Goal: Information Seeking & Learning: Learn about a topic

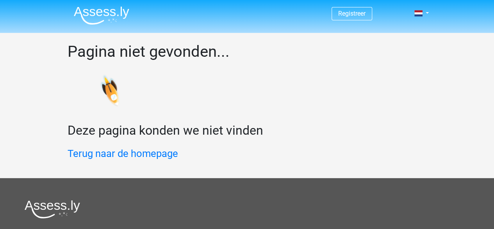
click at [87, 12] on img at bounding box center [101, 15] width 55 height 18
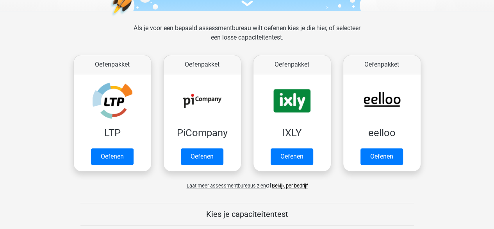
scroll to position [101, 0]
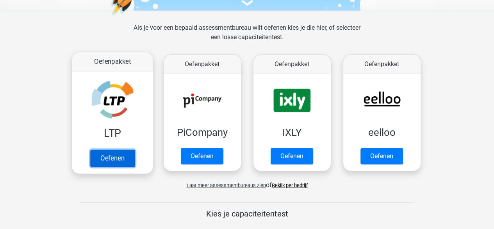
click at [99, 157] on link "Oefenen" at bounding box center [112, 157] width 45 height 17
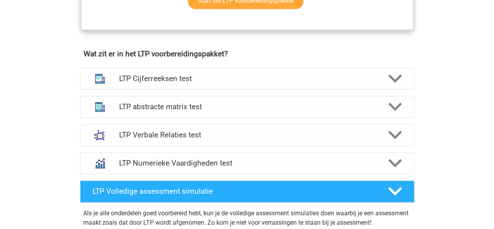
scroll to position [461, 0]
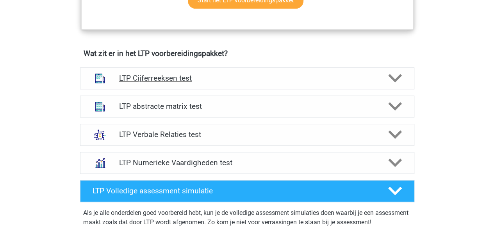
click at [357, 70] on div "LTP Cijferreeksen test" at bounding box center [247, 78] width 334 height 22
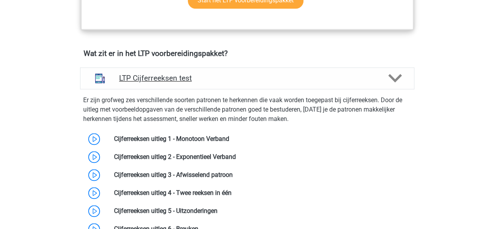
click at [357, 70] on div "LTP Cijferreeksen test" at bounding box center [247, 78] width 334 height 22
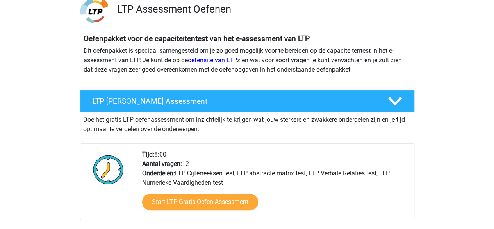
scroll to position [89, 0]
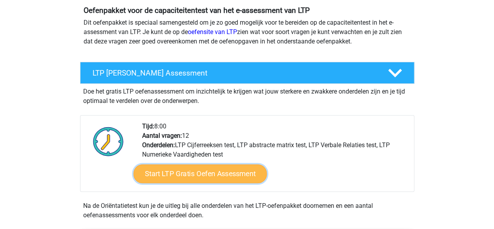
click at [205, 177] on link "Start LTP Gratis Oefen Assessment" at bounding box center [200, 173] width 134 height 19
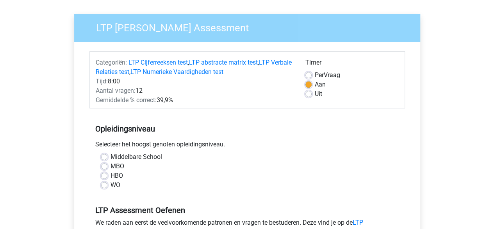
scroll to position [52, 0]
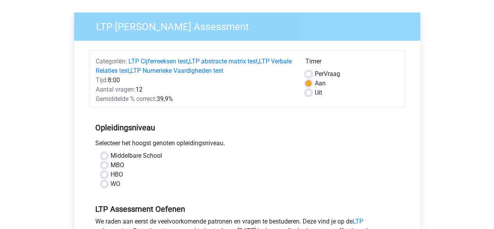
click at [315, 90] on label "Uit" at bounding box center [318, 92] width 7 height 9
click at [308, 90] on input "Uit" at bounding box center [308, 92] width 6 height 8
radio input "true"
click at [111, 186] on label "WO" at bounding box center [116, 183] width 10 height 9
click at [104, 186] on input "WO" at bounding box center [104, 183] width 6 height 8
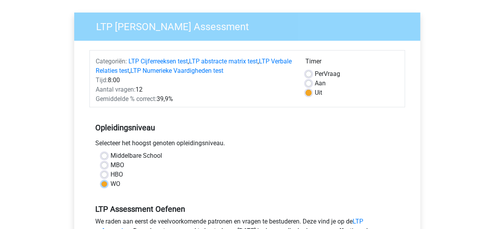
radio input "true"
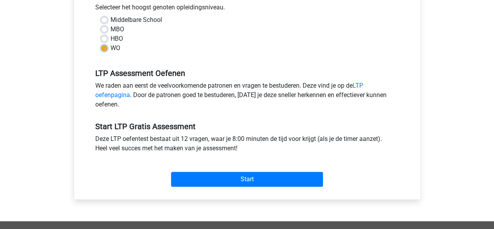
scroll to position [187, 0]
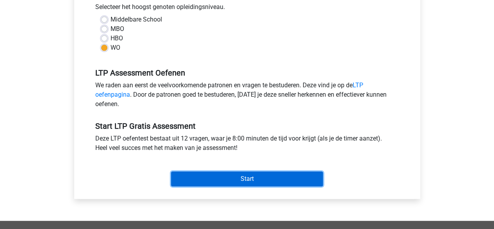
click at [250, 176] on input "Start" at bounding box center [247, 178] width 152 height 15
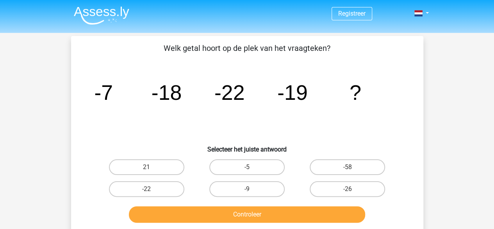
click at [248, 189] on input "-9" at bounding box center [249, 191] width 5 height 5
radio input "true"
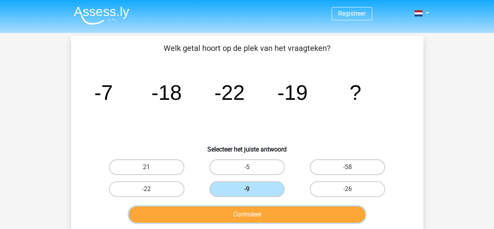
click at [252, 212] on button "Controleer" at bounding box center [247, 214] width 236 height 16
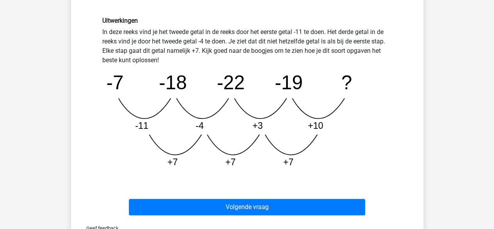
scroll to position [230, 0]
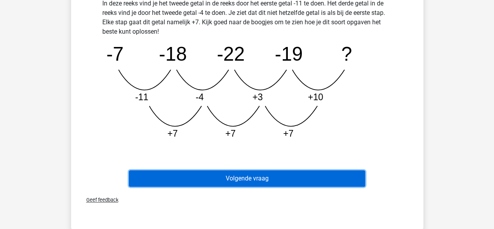
click at [280, 177] on button "Volgende vraag" at bounding box center [247, 178] width 236 height 16
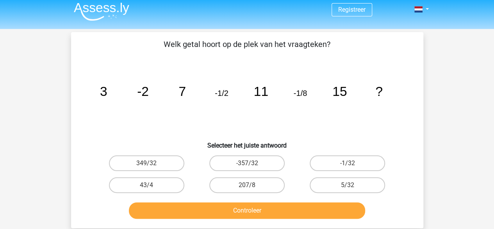
scroll to position [7, 0]
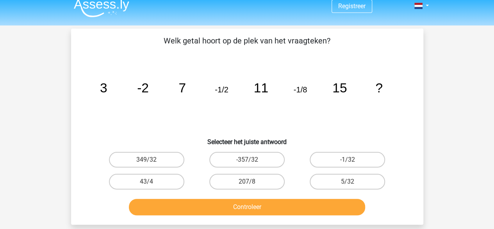
click at [348, 161] on input "-1/32" at bounding box center [350, 161] width 5 height 5
radio input "true"
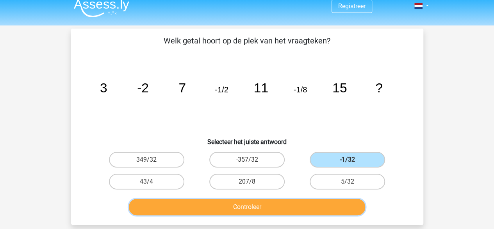
click at [280, 206] on button "Controleer" at bounding box center [247, 206] width 236 height 16
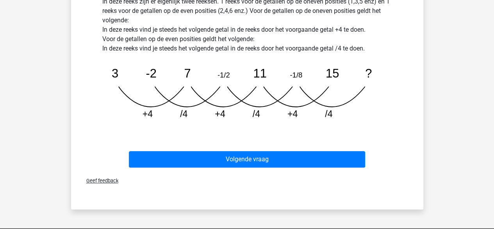
scroll to position [233, 0]
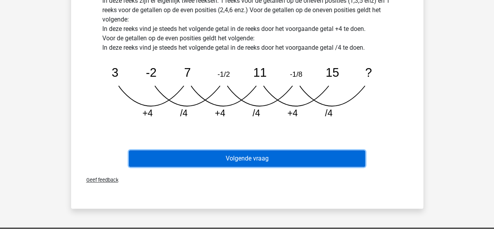
click at [276, 156] on button "Volgende vraag" at bounding box center [247, 158] width 236 height 16
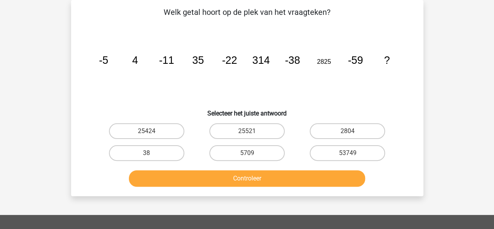
scroll to position [0, 0]
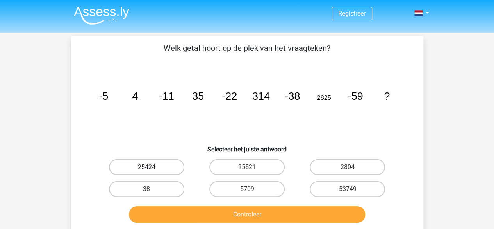
click at [161, 169] on label "25424" at bounding box center [146, 167] width 75 height 16
click at [152, 169] on input "25424" at bounding box center [148, 169] width 5 height 5
radio input "true"
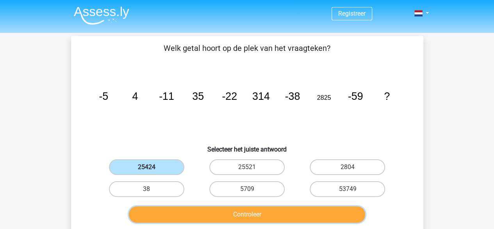
click at [241, 211] on button "Controleer" at bounding box center [247, 214] width 236 height 16
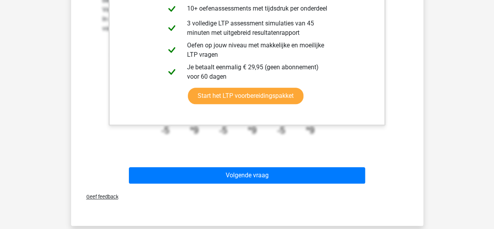
scroll to position [309, 0]
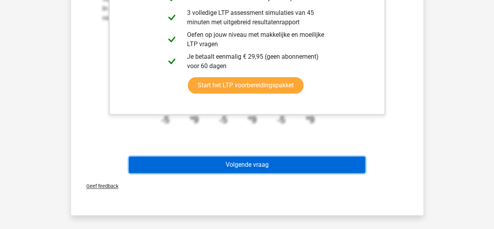
click at [251, 170] on button "Volgende vraag" at bounding box center [247, 164] width 236 height 16
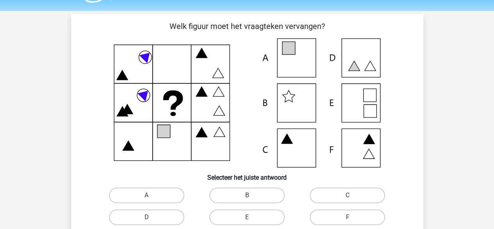
scroll to position [14, 0]
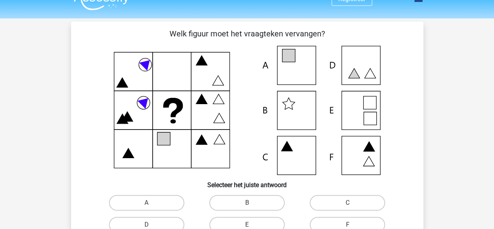
click at [348, 107] on icon at bounding box center [247, 110] width 315 height 129
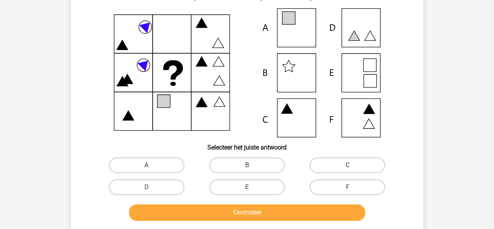
scroll to position [54, 0]
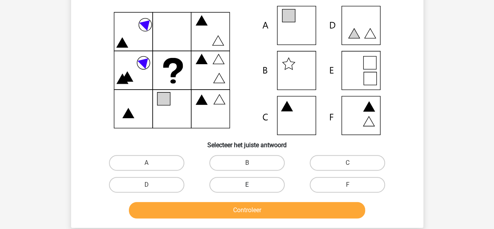
click at [230, 186] on label "E" at bounding box center [246, 185] width 75 height 16
click at [247, 186] on input "E" at bounding box center [249, 186] width 5 height 5
radio input "true"
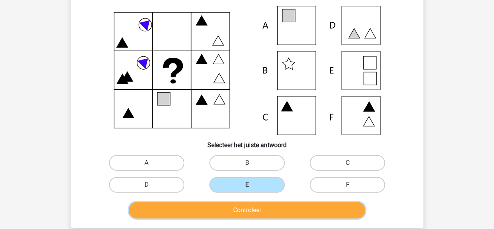
click at [248, 214] on button "Controleer" at bounding box center [247, 210] width 236 height 16
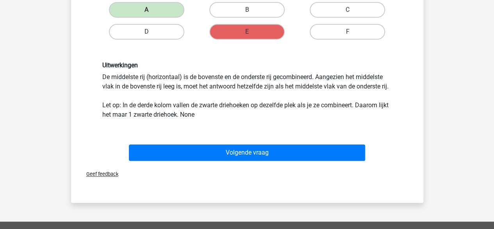
scroll to position [214, 0]
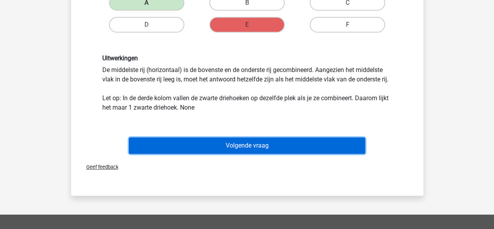
click at [234, 149] on button "Volgende vraag" at bounding box center [247, 145] width 236 height 16
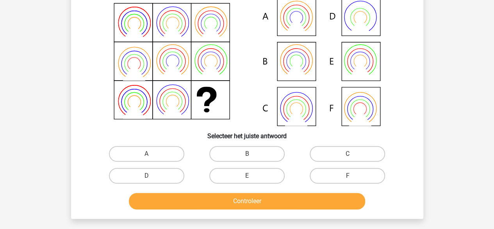
scroll to position [36, 0]
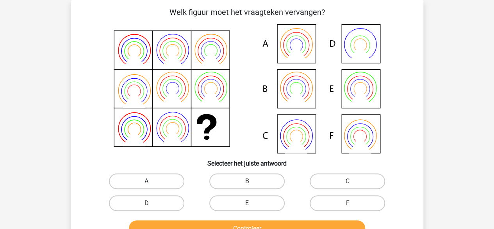
click at [163, 186] on label "A" at bounding box center [146, 181] width 75 height 16
click at [152, 186] on input "A" at bounding box center [148, 183] width 5 height 5
radio input "true"
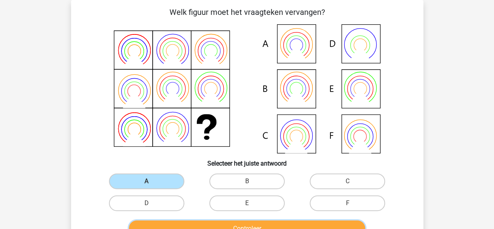
click at [230, 225] on button "Controleer" at bounding box center [247, 228] width 236 height 16
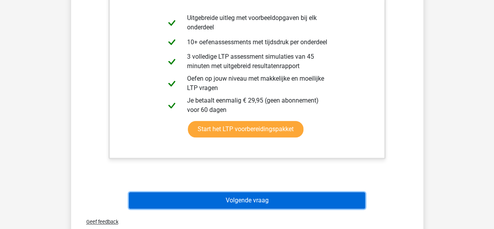
click at [230, 196] on button "Volgende vraag" at bounding box center [247, 200] width 236 height 16
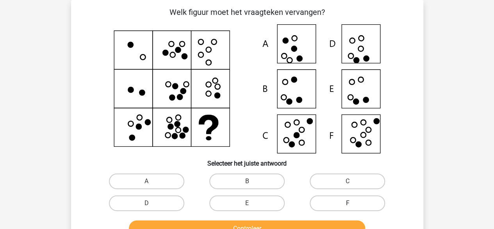
click at [335, 205] on label "F" at bounding box center [347, 203] width 75 height 16
click at [348, 205] on input "F" at bounding box center [350, 205] width 5 height 5
radio input "true"
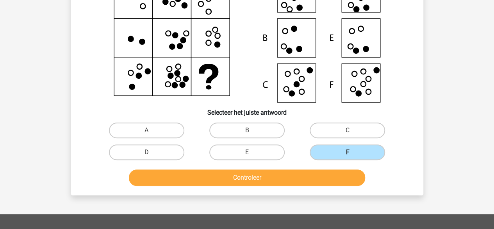
scroll to position [91, 0]
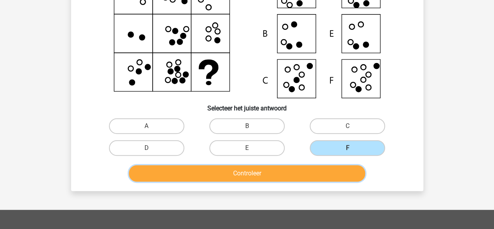
click at [304, 173] on button "Controleer" at bounding box center [247, 173] width 236 height 16
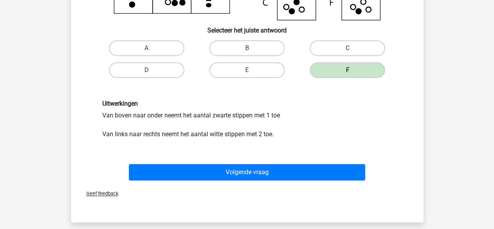
scroll to position [169, 0]
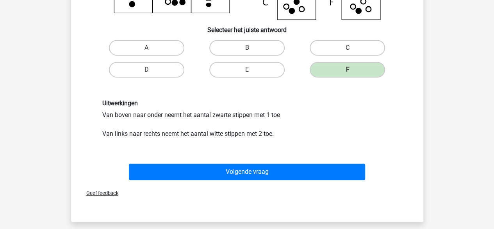
click at [422, 123] on div "Welk figuur moet het vraagteken vervangen?" at bounding box center [247, 44] width 352 height 355
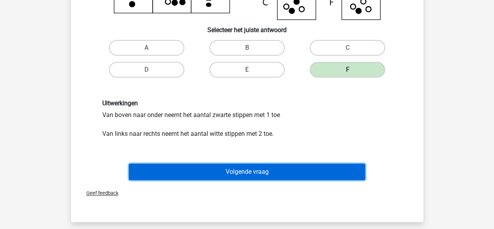
click at [290, 170] on button "Volgende vraag" at bounding box center [247, 171] width 236 height 16
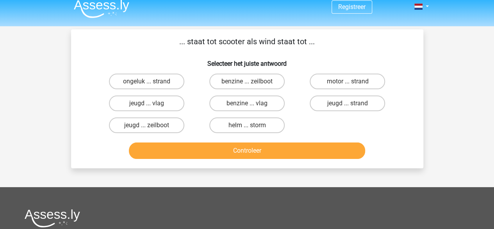
scroll to position [6, 0]
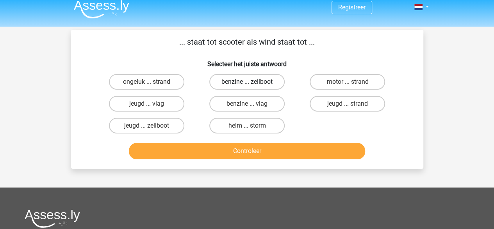
click at [258, 81] on label "benzine ... zeilboot" at bounding box center [246, 82] width 75 height 16
click at [252, 82] on input "benzine ... zeilboot" at bounding box center [249, 84] width 5 height 5
radio input "true"
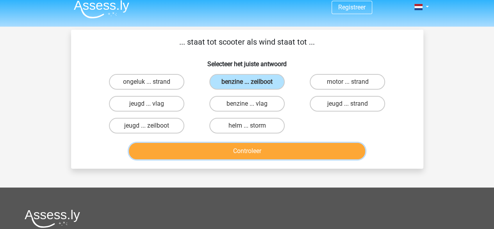
click at [269, 153] on button "Controleer" at bounding box center [247, 151] width 236 height 16
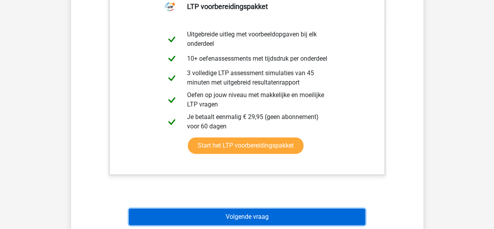
click at [244, 217] on button "Volgende vraag" at bounding box center [247, 216] width 236 height 16
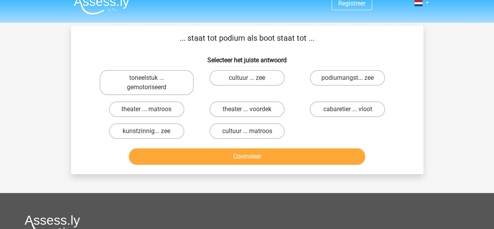
scroll to position [11, 0]
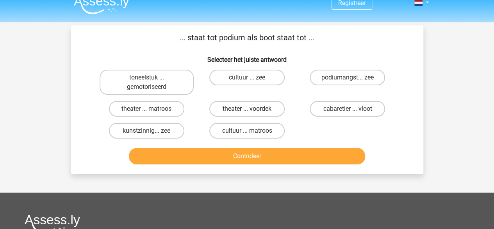
click at [268, 111] on label "theater ... voordek" at bounding box center [246, 109] width 75 height 16
click at [252, 111] on input "theater ... voordek" at bounding box center [249, 111] width 5 height 5
radio input "true"
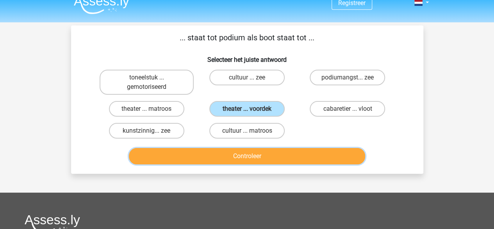
click at [255, 158] on button "Controleer" at bounding box center [247, 156] width 236 height 16
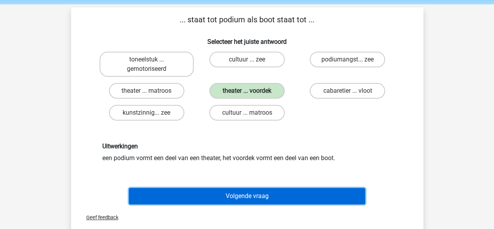
click at [261, 194] on button "Volgende vraag" at bounding box center [247, 195] width 236 height 16
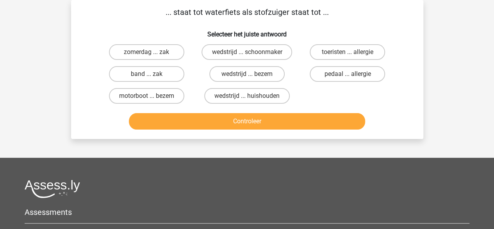
scroll to position [0, 0]
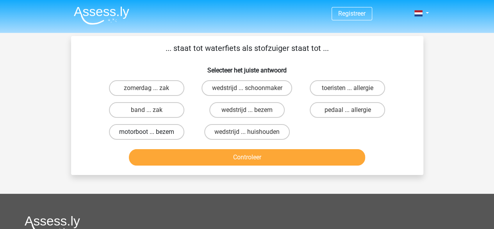
click at [164, 133] on label "motorboot ... bezem" at bounding box center [146, 132] width 75 height 16
click at [152, 133] on input "motorboot ... bezem" at bounding box center [148, 134] width 5 height 5
radio input "true"
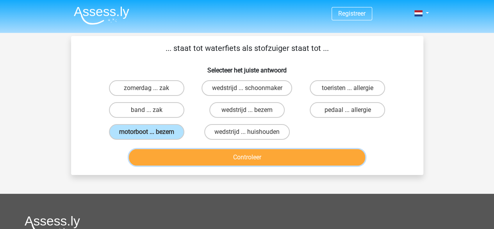
click at [217, 154] on button "Controleer" at bounding box center [247, 157] width 236 height 16
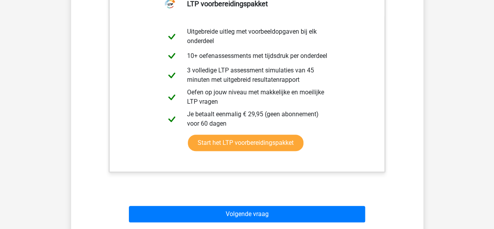
scroll to position [196, 0]
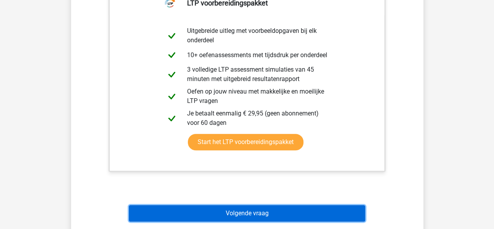
click at [226, 216] on button "Volgende vraag" at bounding box center [247, 213] width 236 height 16
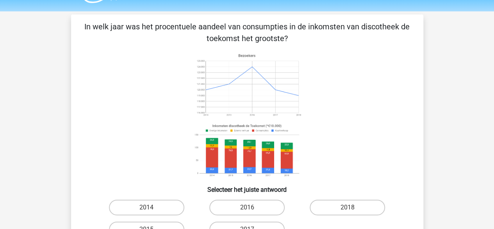
scroll to position [68, 0]
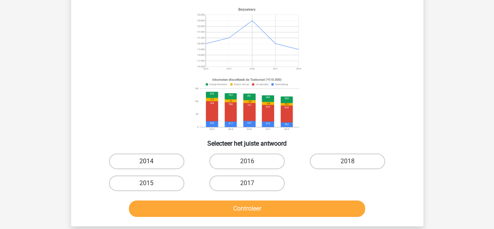
click at [141, 161] on label "2014" at bounding box center [146, 161] width 75 height 16
click at [146, 161] on input "2014" at bounding box center [148, 163] width 5 height 5
radio input "true"
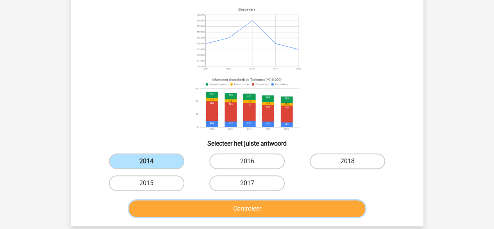
click at [211, 207] on button "Controleer" at bounding box center [247, 208] width 236 height 16
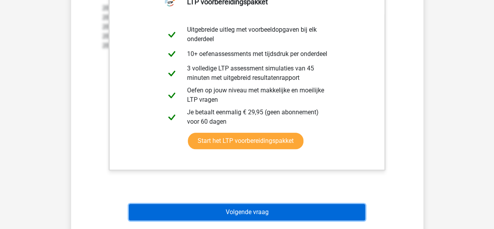
click at [246, 211] on button "Volgende vraag" at bounding box center [247, 212] width 236 height 16
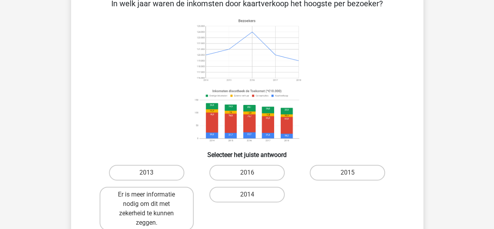
scroll to position [45, 0]
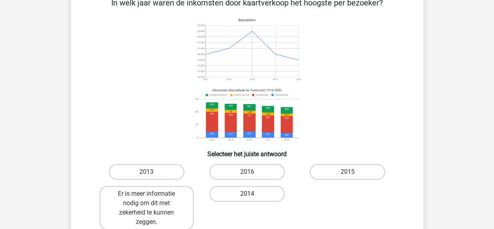
click at [265, 190] on label "2014" at bounding box center [246, 194] width 75 height 16
click at [252, 193] on input "2014" at bounding box center [249, 195] width 5 height 5
radio input "true"
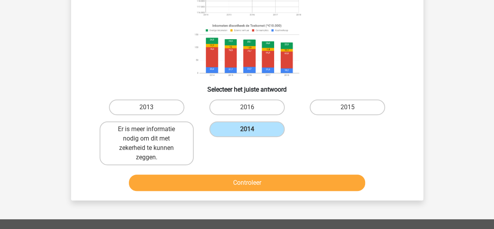
scroll to position [112, 0]
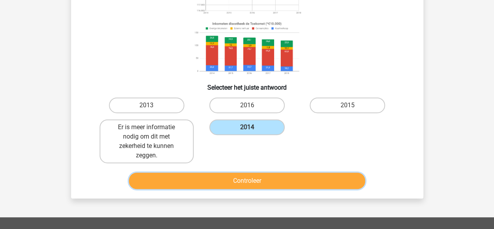
click at [274, 183] on button "Controleer" at bounding box center [247, 180] width 236 height 16
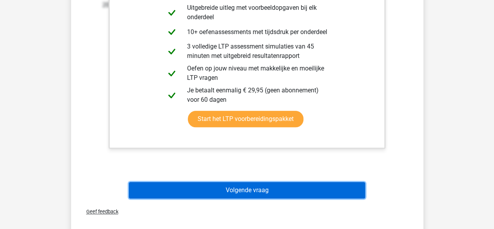
click at [278, 195] on button "Volgende vraag" at bounding box center [247, 190] width 236 height 16
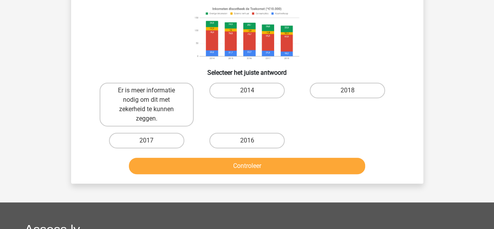
scroll to position [131, 0]
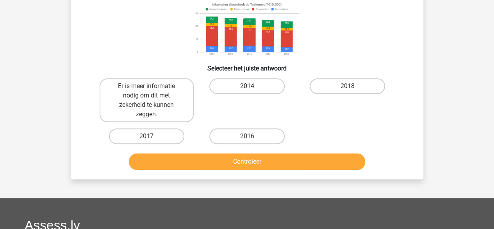
click at [249, 82] on label "2014" at bounding box center [246, 86] width 75 height 16
click at [249, 86] on input "2014" at bounding box center [249, 88] width 5 height 5
radio input "true"
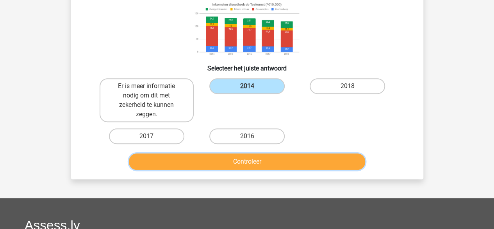
click at [275, 158] on button "Controleer" at bounding box center [247, 161] width 236 height 16
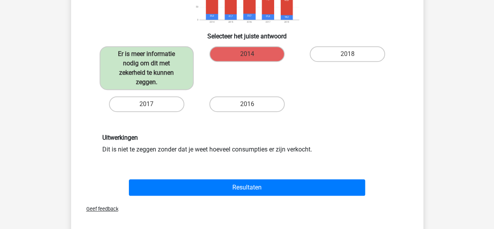
scroll to position [165, 0]
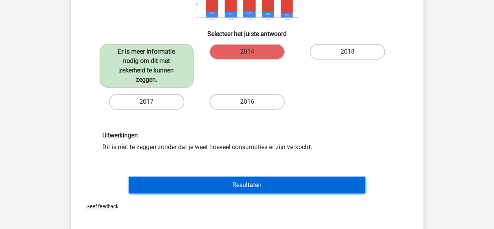
click at [280, 180] on button "Resultaten" at bounding box center [247, 185] width 236 height 16
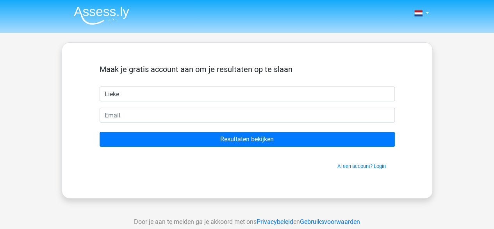
type input "Lieke"
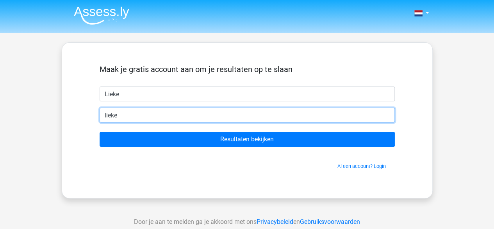
type input "[EMAIL_ADDRESS][DOMAIN_NAME]"
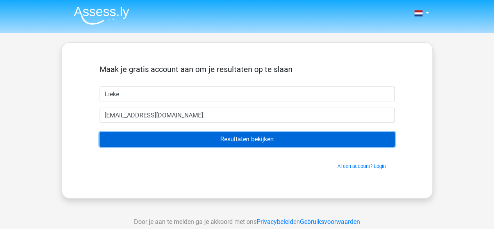
click at [216, 143] on input "Resultaten bekijken" at bounding box center [247, 139] width 295 height 15
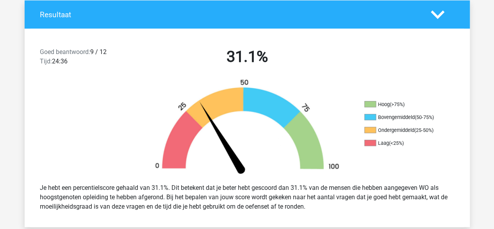
scroll to position [173, 0]
